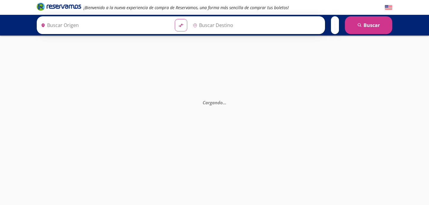
type input "[GEOGRAPHIC_DATA], [GEOGRAPHIC_DATA]"
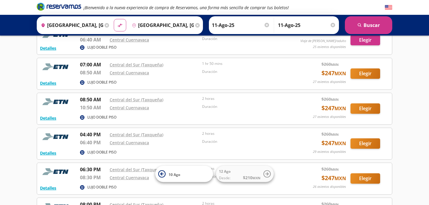
scroll to position [143, 0]
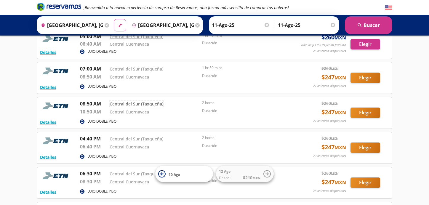
click at [137, 102] on link "Central del Sur (Taxqueña)" at bounding box center [137, 104] width 54 height 6
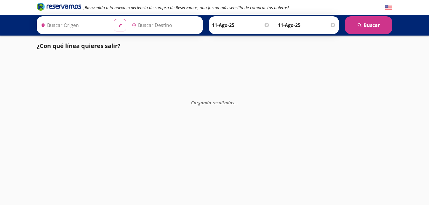
type input "[GEOGRAPHIC_DATA], [GEOGRAPHIC_DATA]"
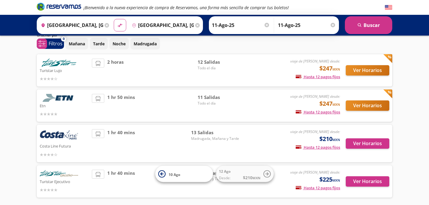
scroll to position [24, 0]
click at [366, 69] on button "Ver Horarios" at bounding box center [368, 70] width 44 height 10
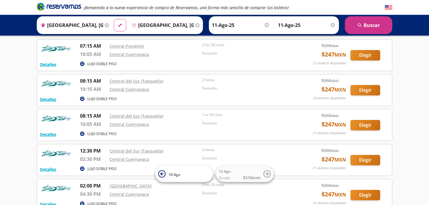
scroll to position [178, 0]
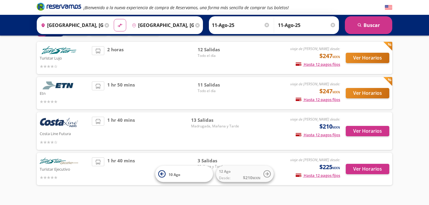
scroll to position [47, 0]
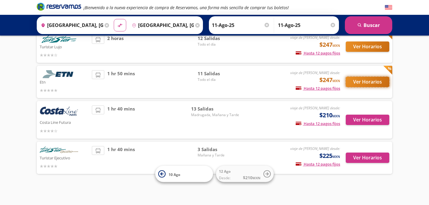
click at [362, 82] on button "Ver Horarios" at bounding box center [368, 82] width 44 height 10
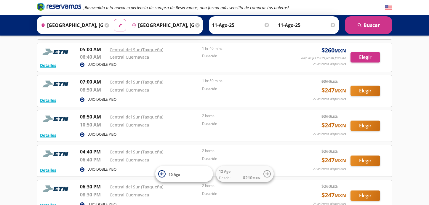
scroll to position [130, 0]
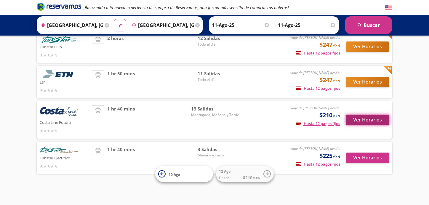
click at [367, 121] on button "Ver Horarios" at bounding box center [368, 120] width 44 height 10
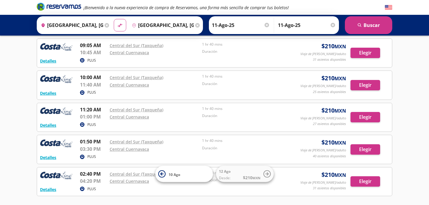
scroll to position [201, 0]
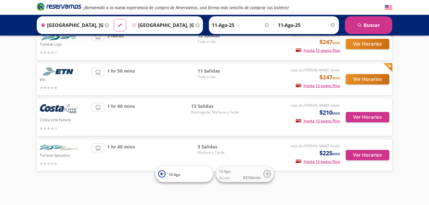
scroll to position [47, 0]
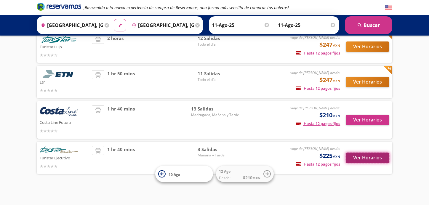
click at [361, 159] on button "Ver Horarios" at bounding box center [368, 158] width 44 height 10
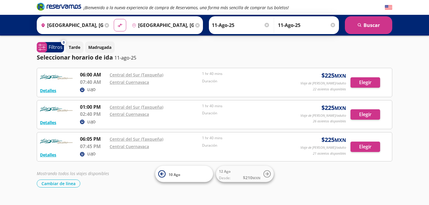
scroll to position [47, 0]
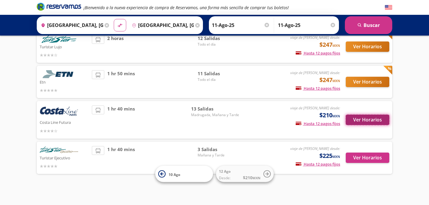
click at [369, 121] on button "Ver Horarios" at bounding box center [368, 120] width 44 height 10
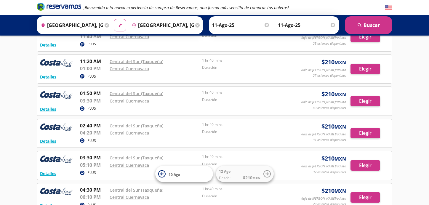
scroll to position [227, 0]
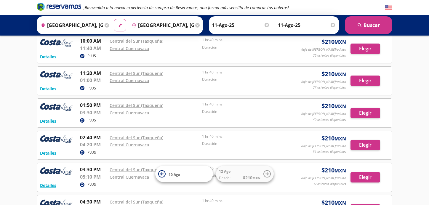
scroll to position [47, 0]
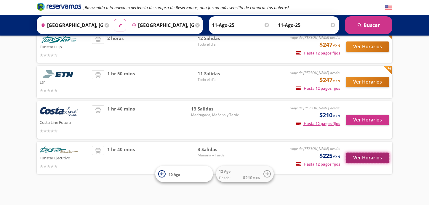
click at [376, 159] on button "Ver Horarios" at bounding box center [368, 158] width 44 height 10
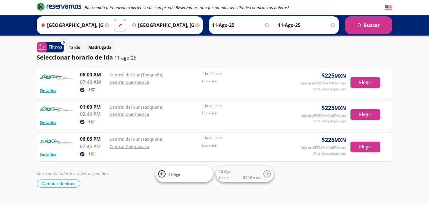
click at [399, 137] on div "¡Bienvenido a la nueva experiencia de compra de Reservamos, una forma más senci…" at bounding box center [214, 108] width 429 height 217
click at [333, 25] on div at bounding box center [332, 25] width 4 height 4
click at [272, 26] on div at bounding box center [271, 25] width 4 height 4
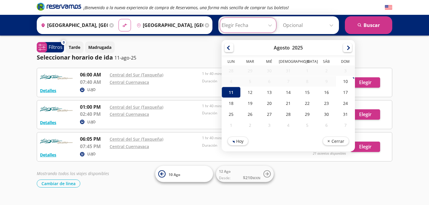
click at [200, 44] on div "Tarde Madrugada" at bounding box center [228, 47] width 327 height 12
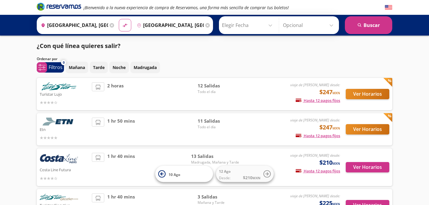
scroll to position [47, 0]
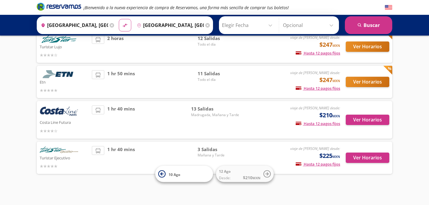
click at [416, 84] on div "¡Bienvenido a la nueva experiencia de compra de Reservamos, una forma más senci…" at bounding box center [214, 80] width 429 height 254
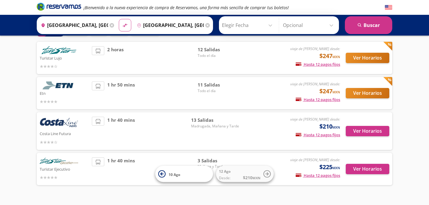
scroll to position [36, 0]
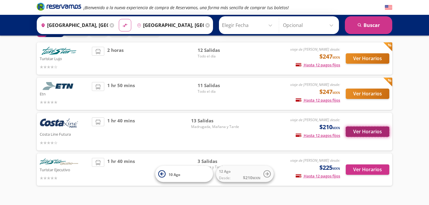
click at [362, 129] on button "Ver Horarios" at bounding box center [368, 131] width 44 height 10
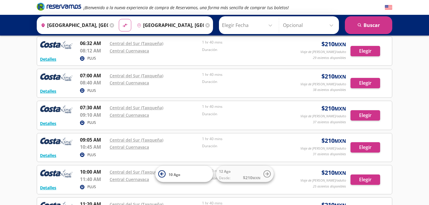
scroll to position [95, 0]
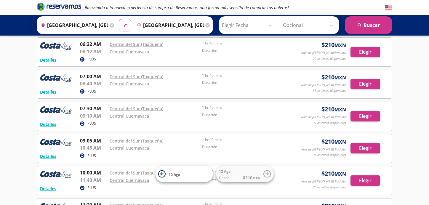
click at [113, 24] on icon at bounding box center [112, 25] width 4 height 4
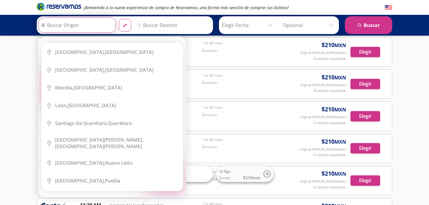
click at [104, 25] on input "Origen" at bounding box center [76, 25] width 76 height 15
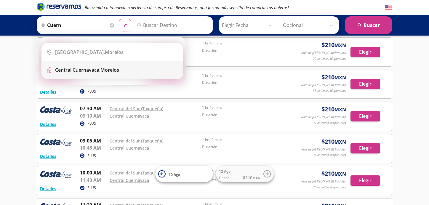
click at [89, 70] on b "Central Cuernavaca," at bounding box center [77, 70] width 45 height 7
type input "[GEOGRAPHIC_DATA], [GEOGRAPHIC_DATA]"
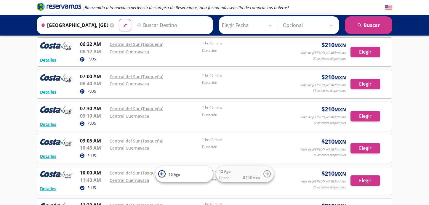
click at [161, 25] on input "Destino" at bounding box center [172, 25] width 76 height 15
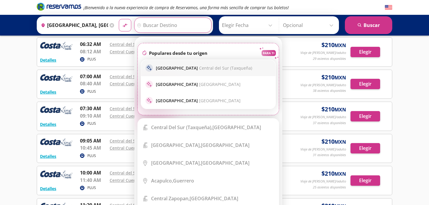
click at [165, 67] on p "Ciudad de México Central del Sur (Taxqueña)" at bounding box center [204, 68] width 96 height 6
type input "Central del Sur (taxqueña), Distrito Federal"
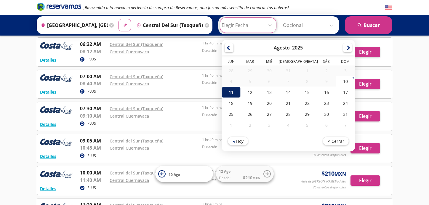
click at [231, 94] on div "11" at bounding box center [230, 92] width 19 height 11
type input "11-Ago-25"
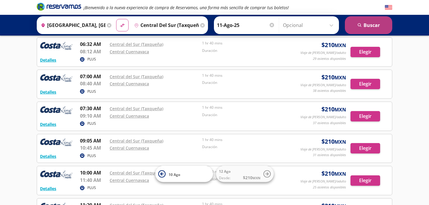
click at [371, 25] on button "search Buscar" at bounding box center [368, 25] width 47 height 18
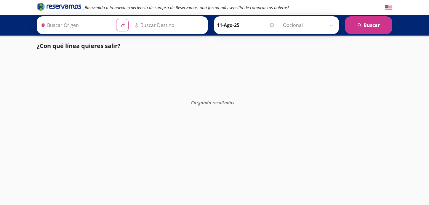
type input "[GEOGRAPHIC_DATA], [GEOGRAPHIC_DATA]"
type input "Central del Sur (taxqueña), Distrito Federal"
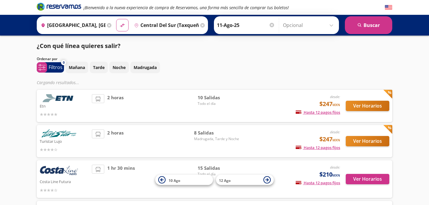
click at [394, 58] on div "¿Con qué línea quieres salir? Ordenar por 0 system-uicons:filtering Filtros che…" at bounding box center [214, 138] width 361 height 195
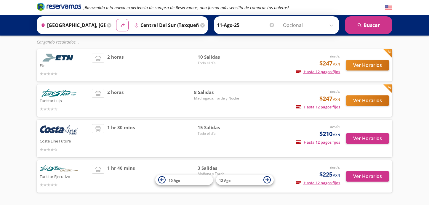
scroll to position [47, 0]
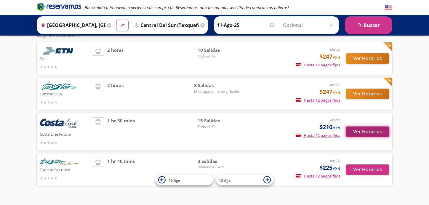
click at [367, 134] on button "Ver Horarios" at bounding box center [368, 131] width 44 height 10
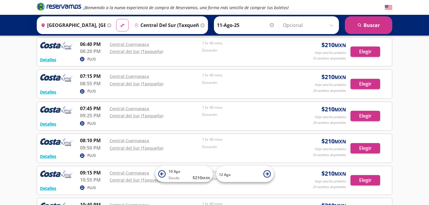
scroll to position [308, 0]
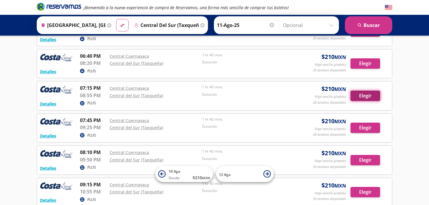
click at [364, 94] on button "Elegir" at bounding box center [365, 96] width 30 height 10
